Goal: Information Seeking & Learning: Learn about a topic

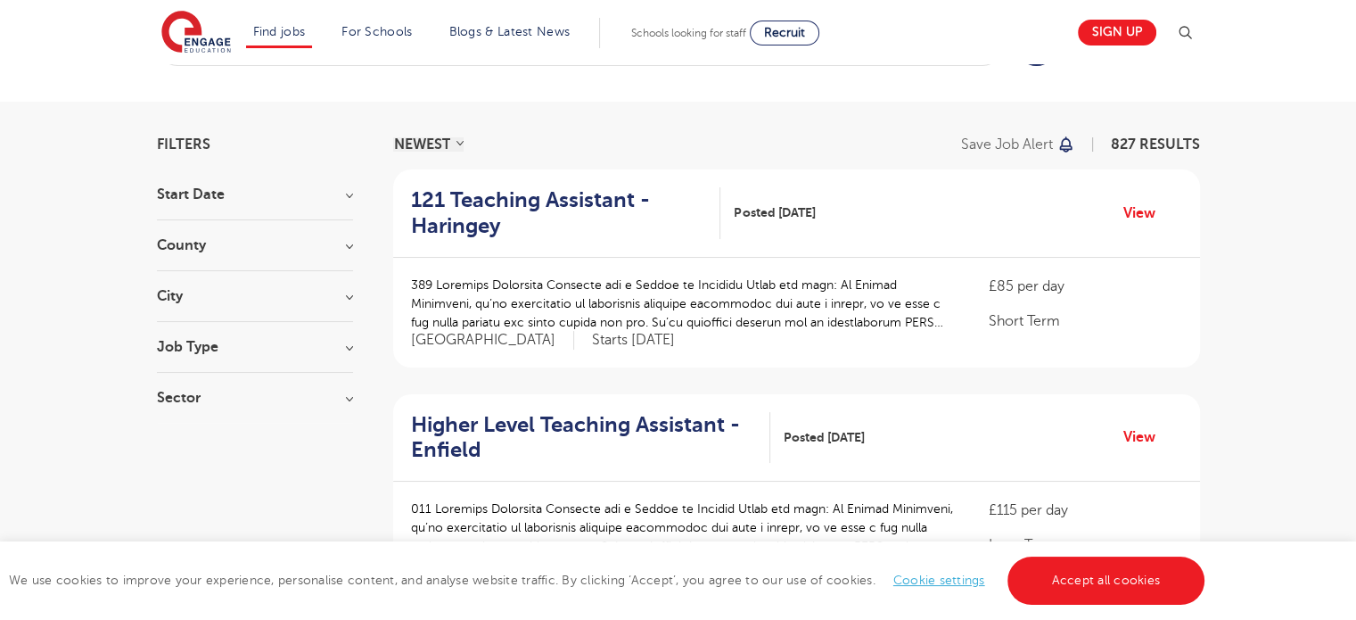
scroll to position [77, 0]
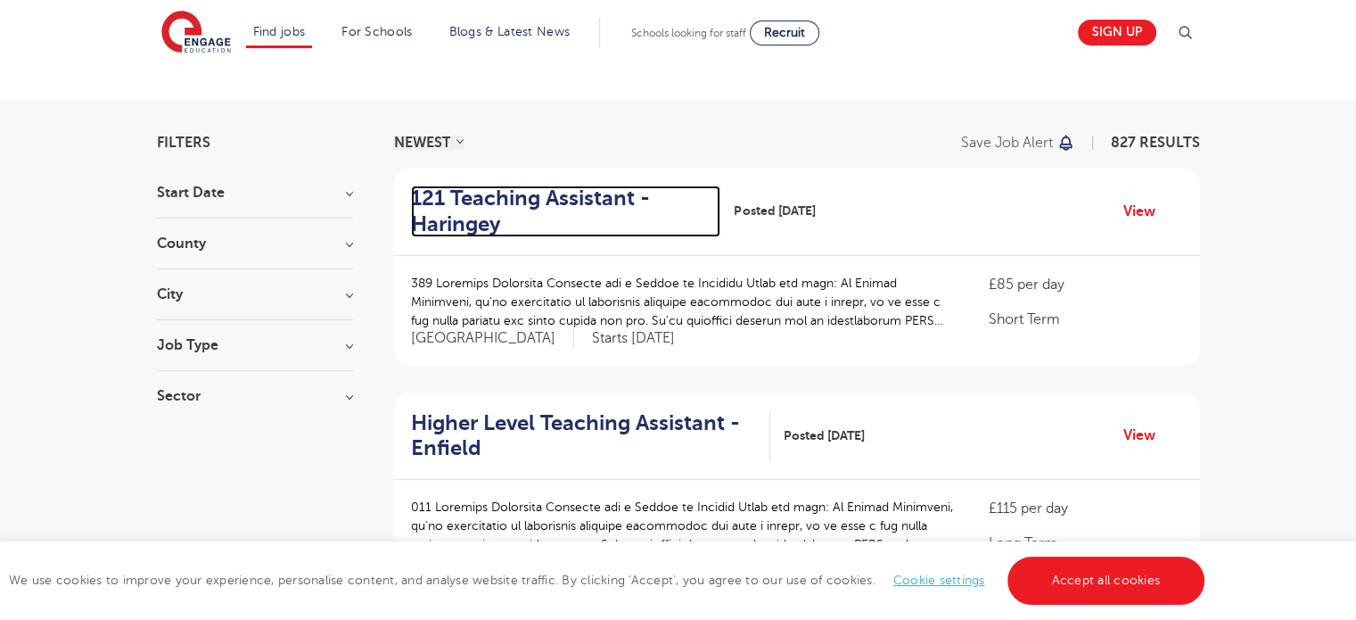
click at [476, 202] on h2 "121 Teaching Assistant - Haringey" at bounding box center [559, 211] width 296 height 52
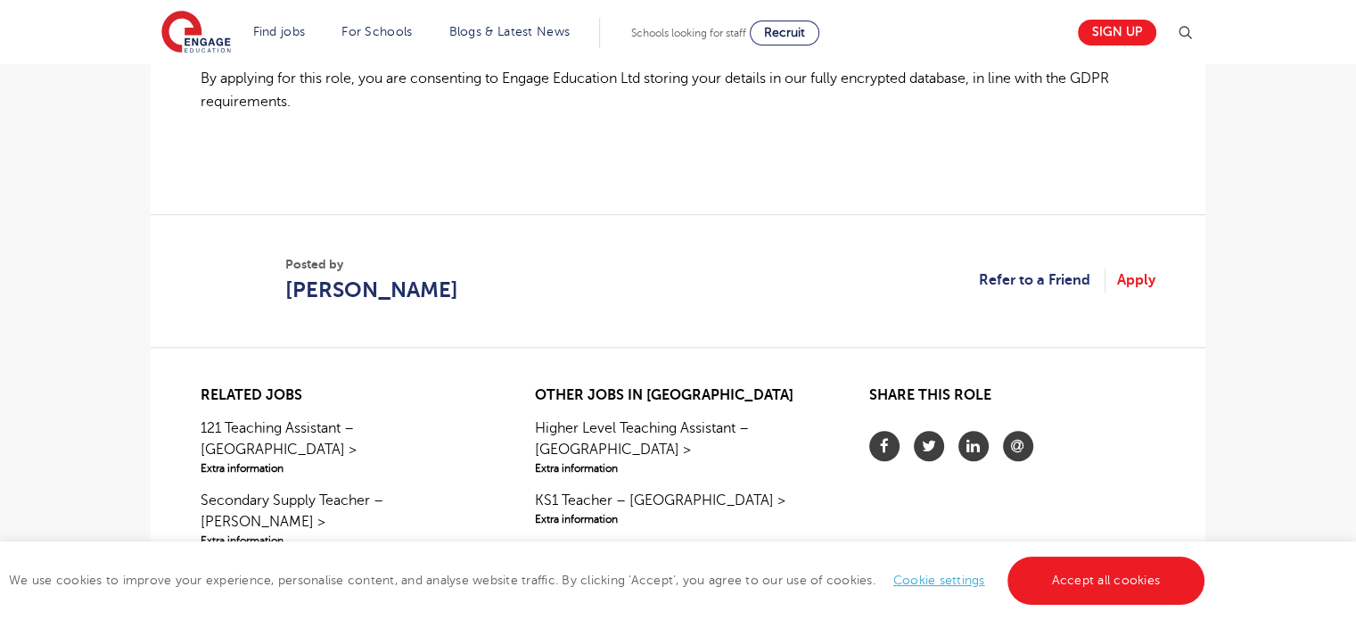
scroll to position [1519, 0]
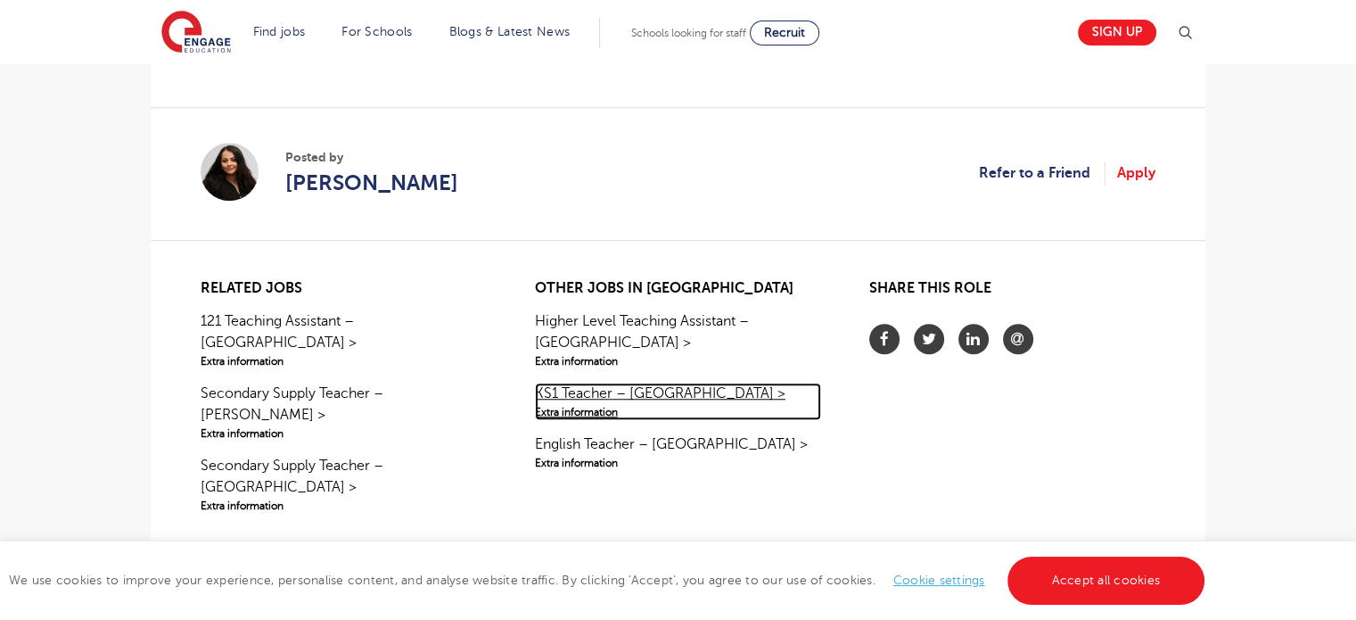
click at [546, 383] on link "KS1 Teacher – Elmbridge > Extra information" at bounding box center [678, 401] width 286 height 37
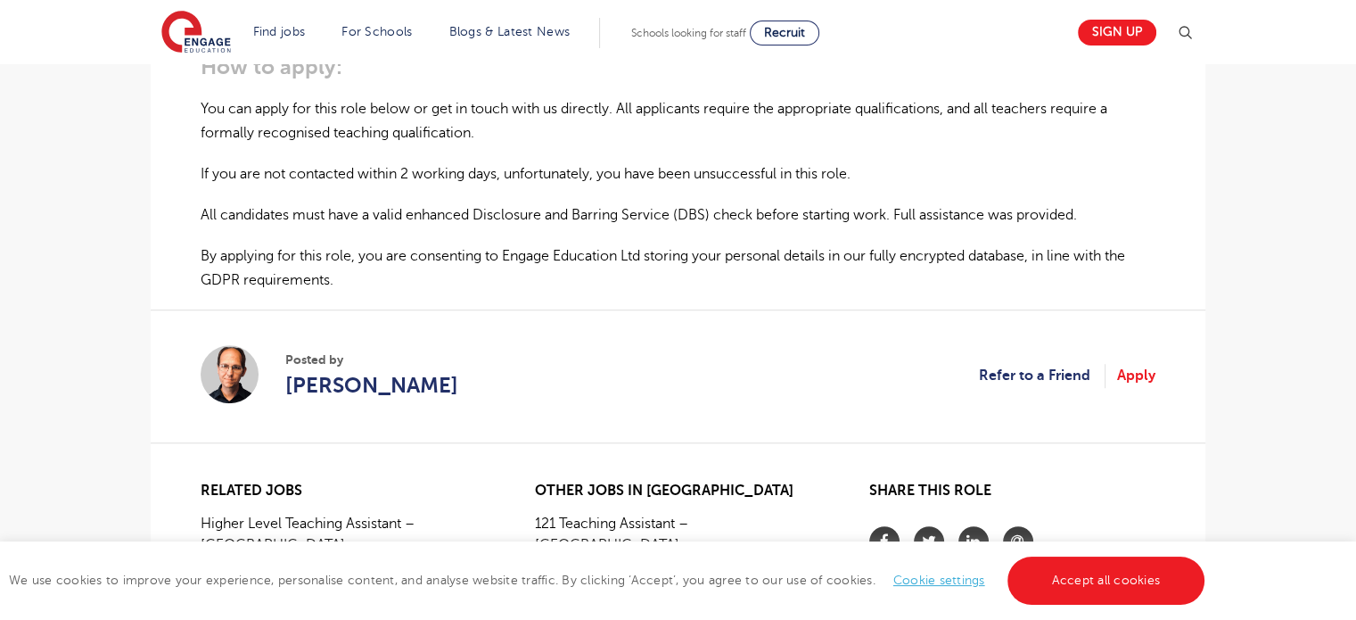
scroll to position [1195, 0]
